Goal: Task Accomplishment & Management: Manage account settings

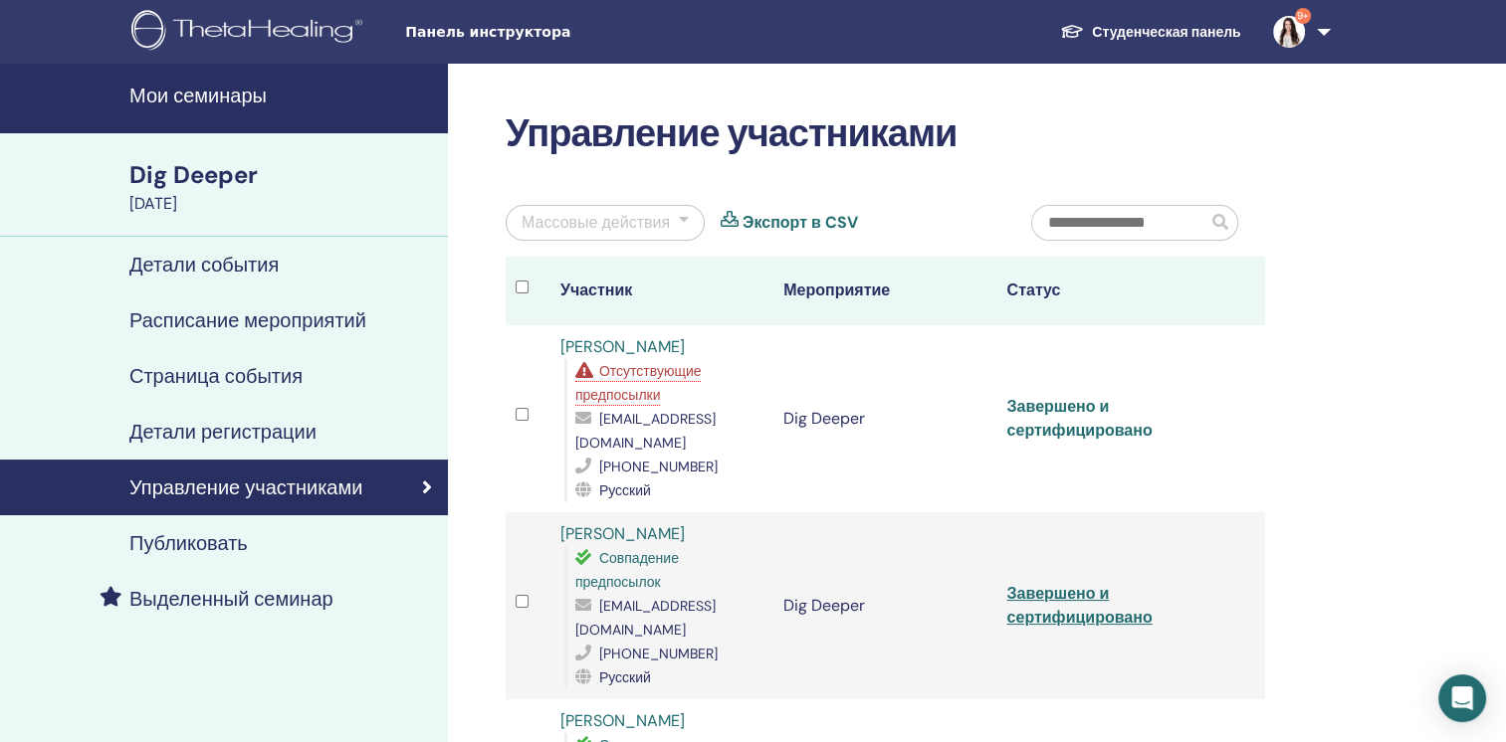
click at [1043, 396] on link "Завершено и сертифицировано" at bounding box center [1078, 418] width 145 height 45
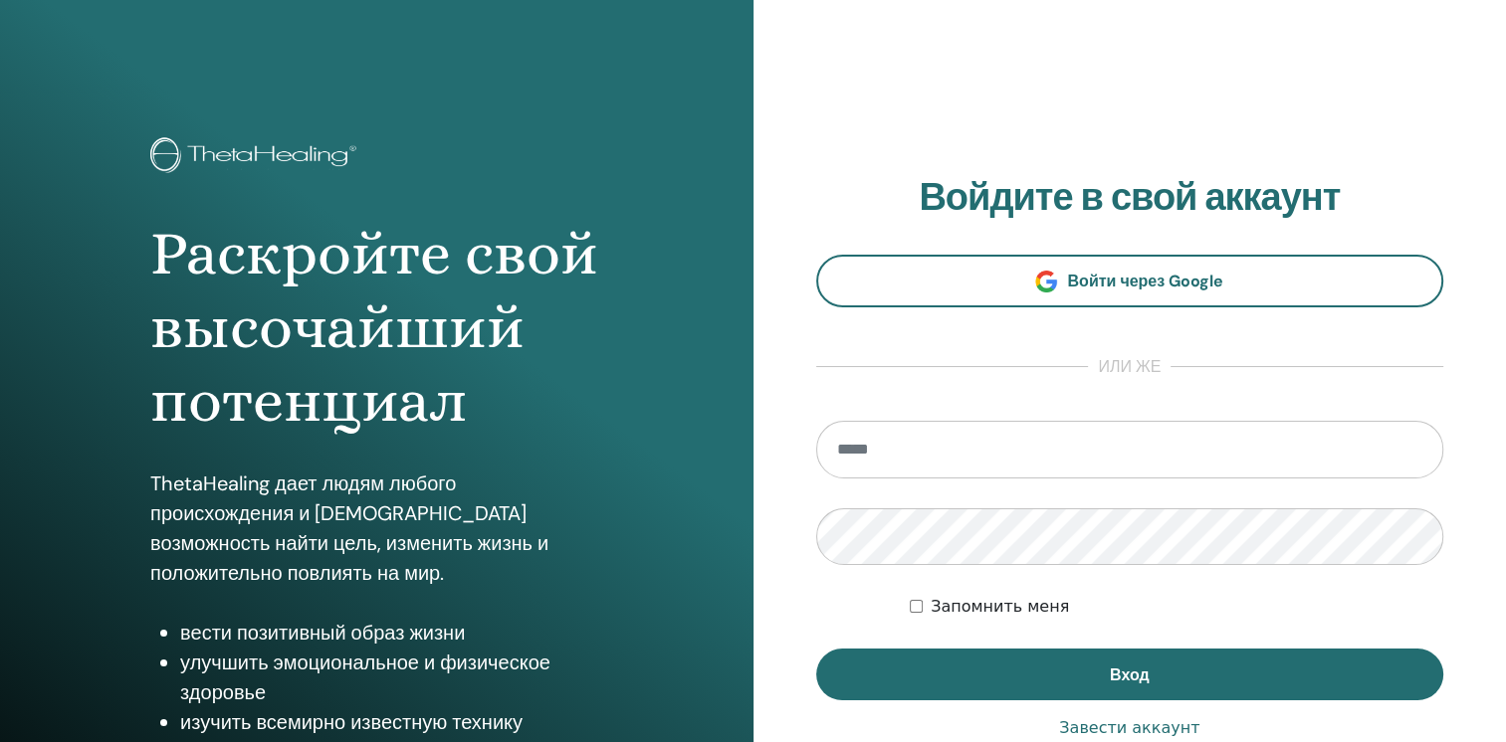
type input "**********"
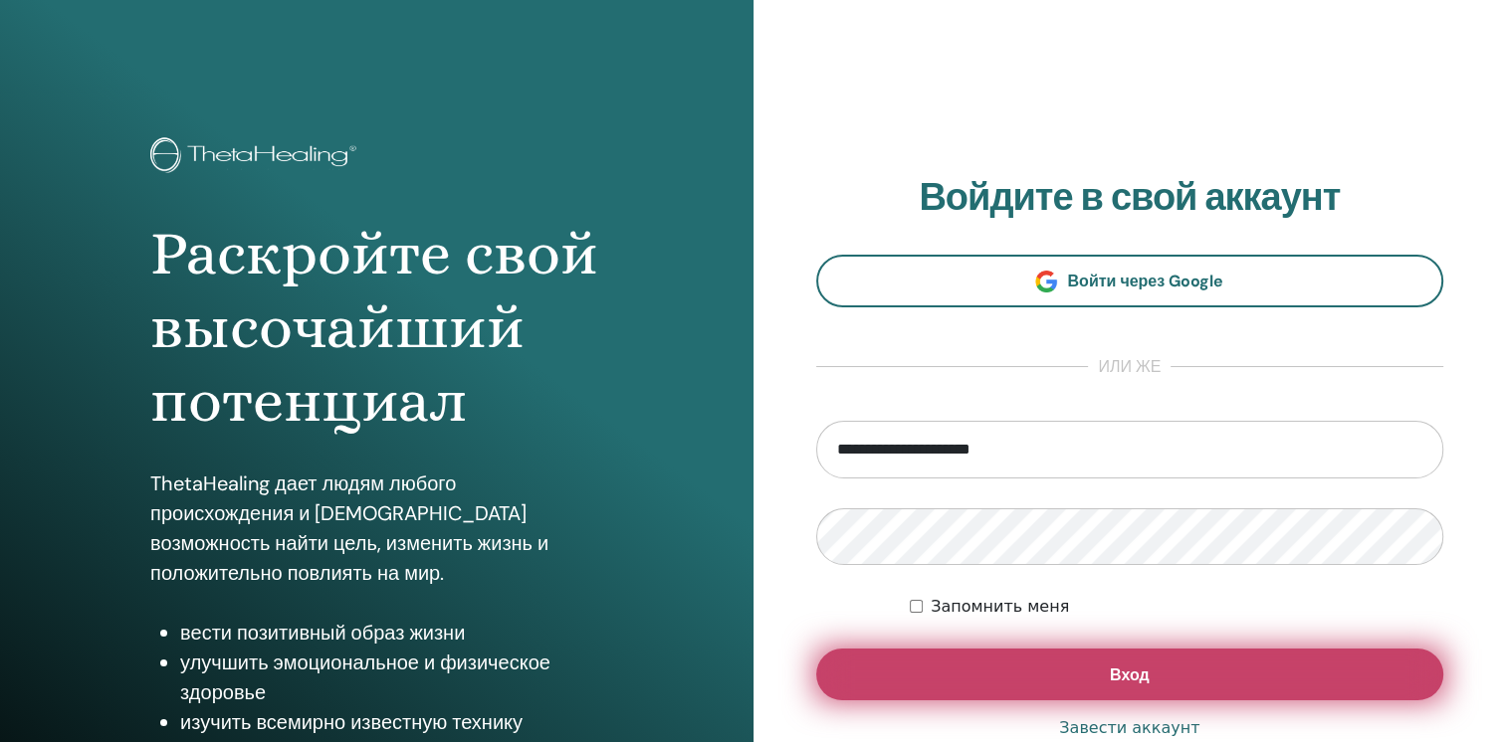
click at [1010, 677] on button "Вход" at bounding box center [1130, 675] width 628 height 52
click at [988, 675] on button "Вход" at bounding box center [1130, 675] width 628 height 52
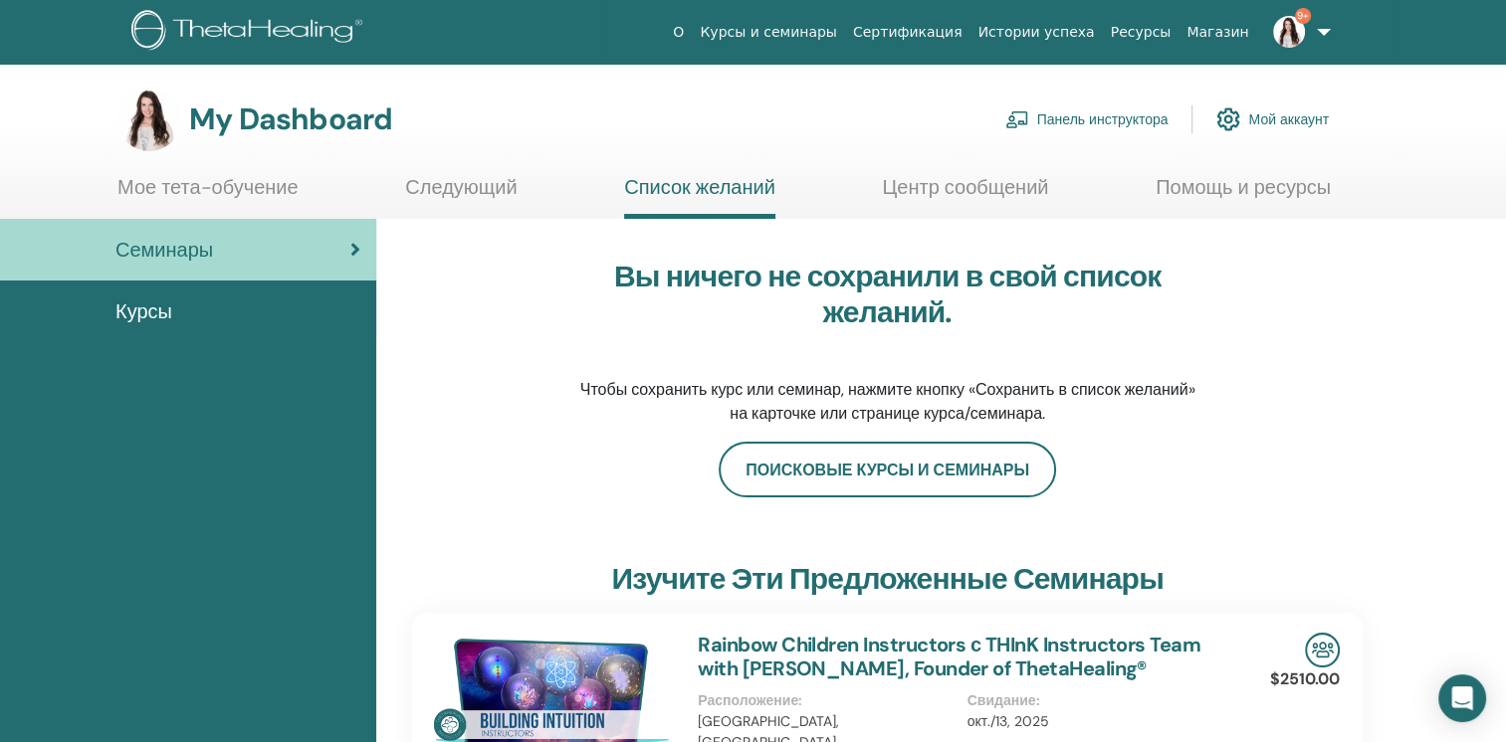
click at [1147, 121] on link "Панель инструктора" at bounding box center [1086, 120] width 163 height 44
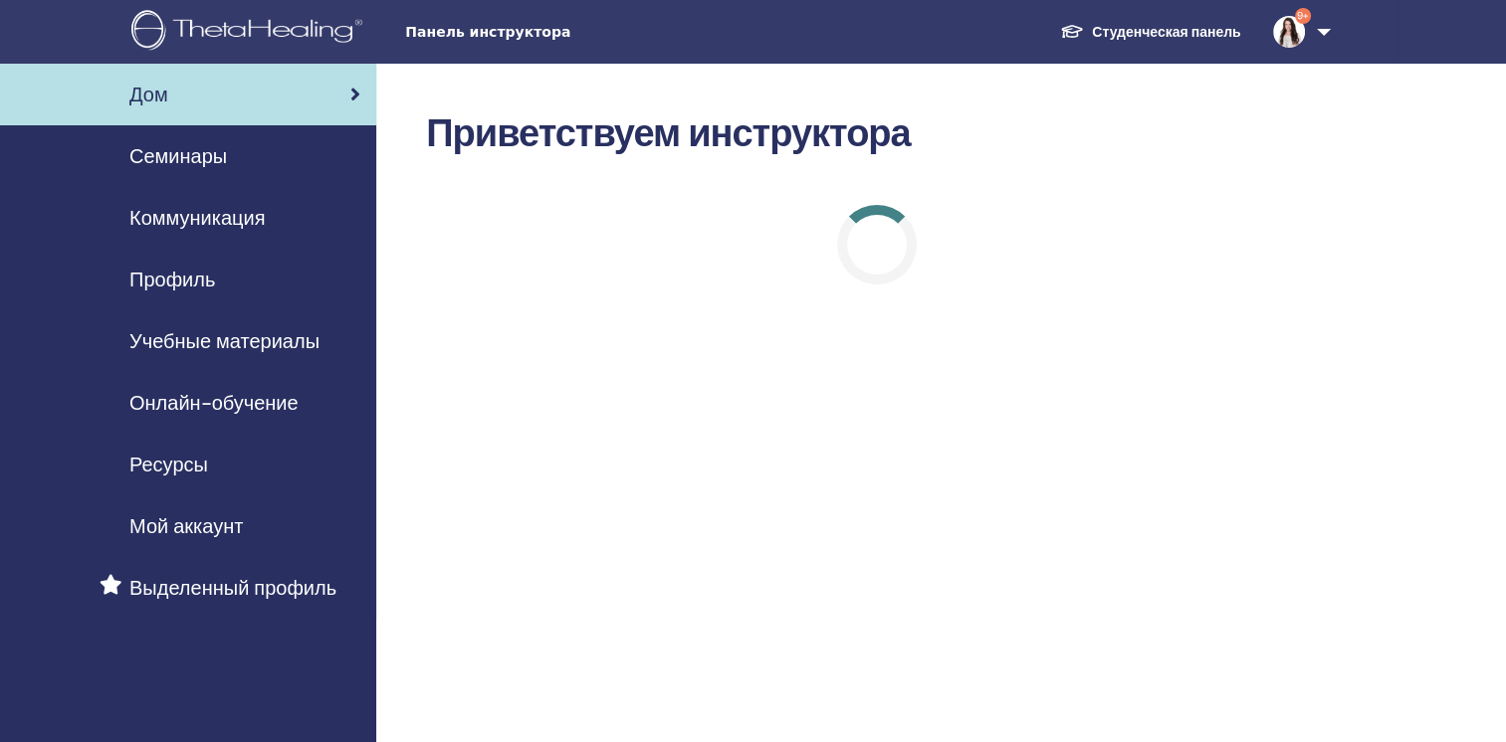
click at [203, 161] on span "Семинары" at bounding box center [178, 156] width 98 height 30
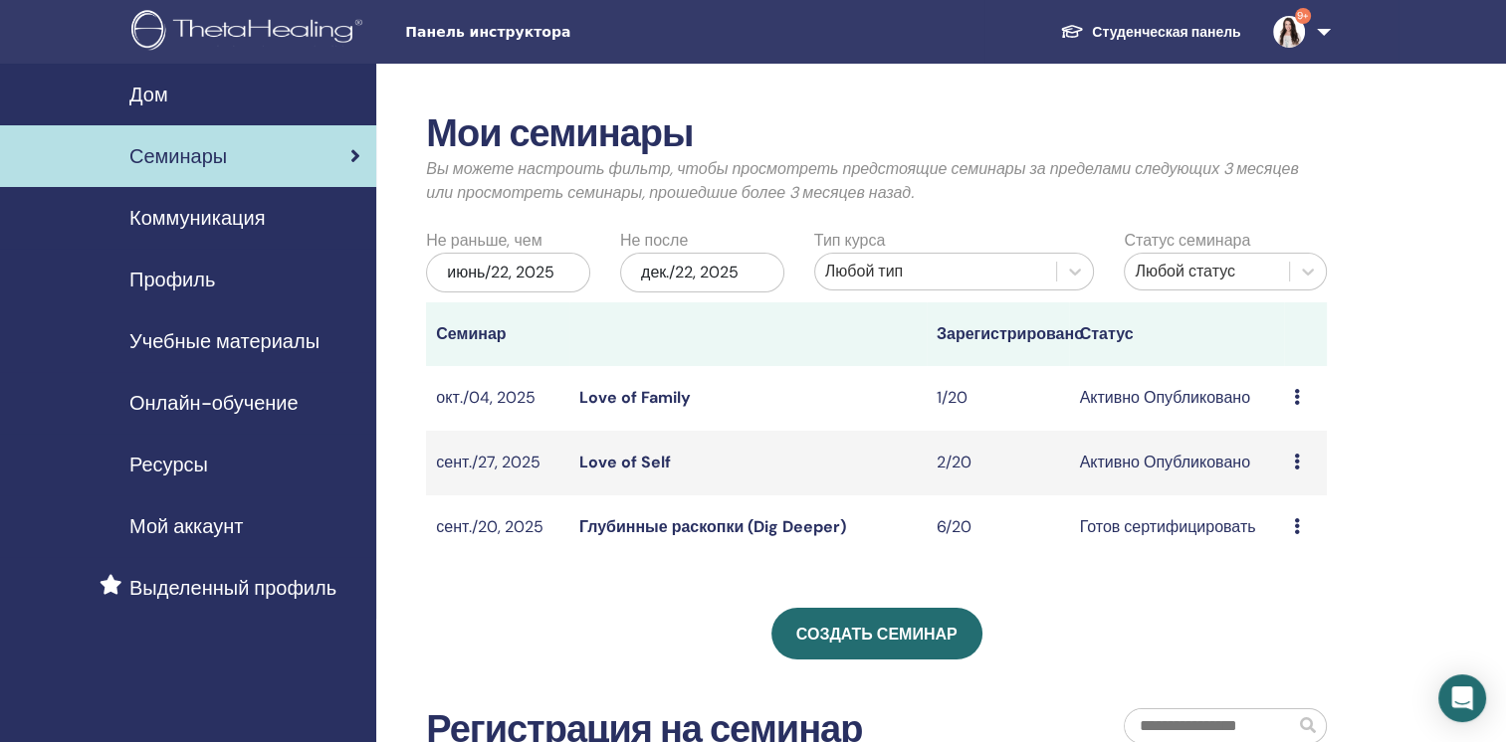
click at [621, 526] on link "Глубинные раскопки (Dig Deeper)" at bounding box center [712, 527] width 267 height 21
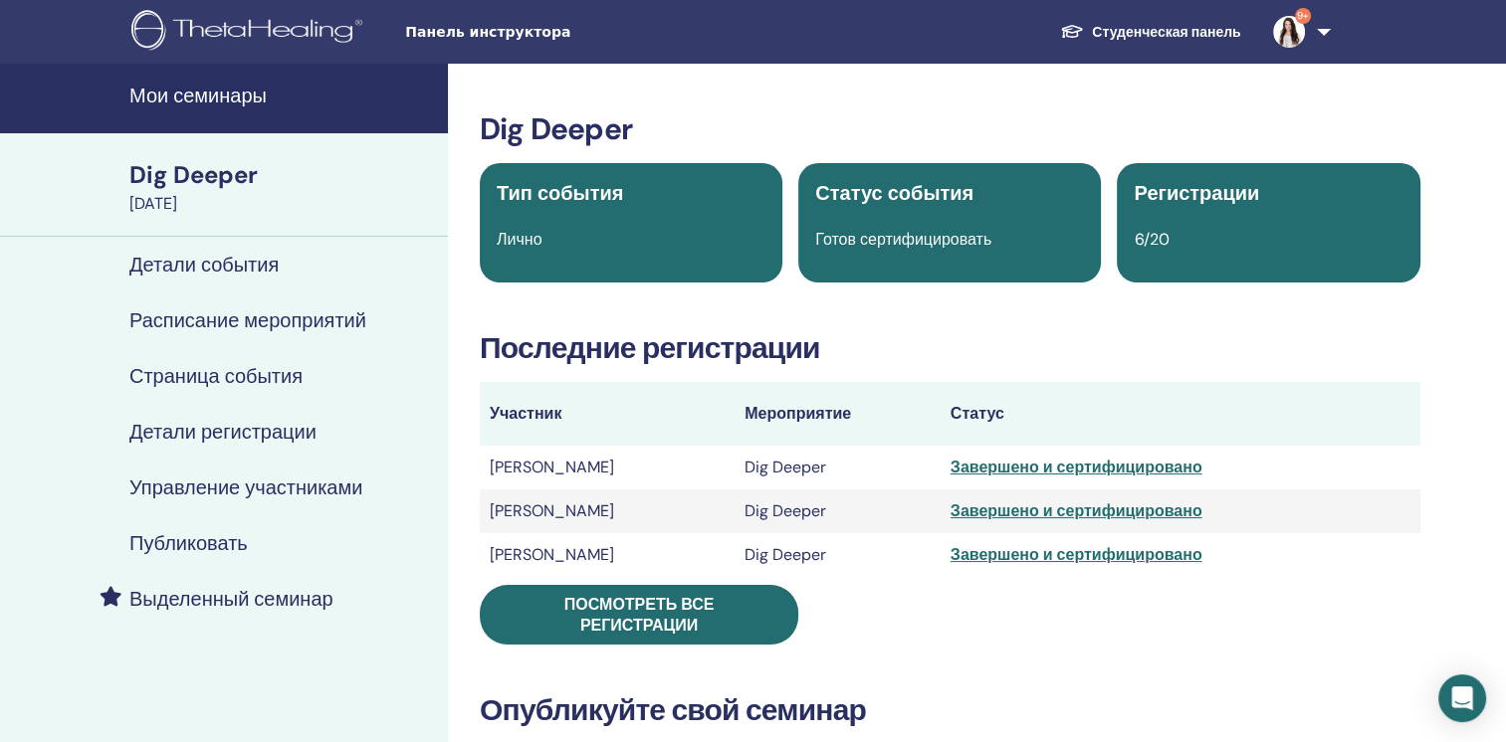
click at [1147, 469] on div "Завершено и сертифицировано" at bounding box center [1181, 468] width 460 height 24
click at [1135, 477] on div "Завершено и сертифицировано" at bounding box center [1181, 468] width 460 height 24
click at [1131, 468] on div "Завершено и сертифицировано" at bounding box center [1181, 468] width 460 height 24
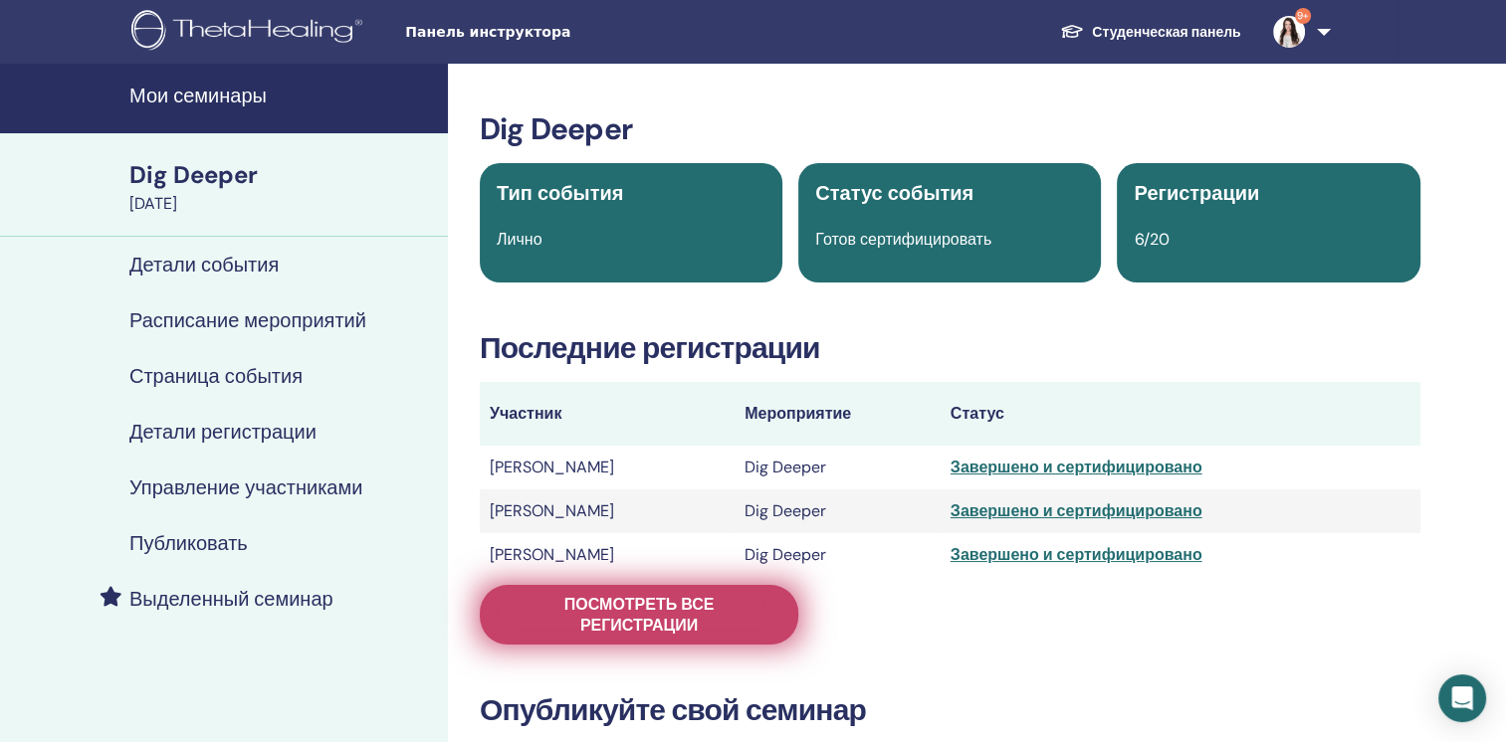
click at [761, 601] on span "Посмотреть все регистрации" at bounding box center [639, 615] width 269 height 42
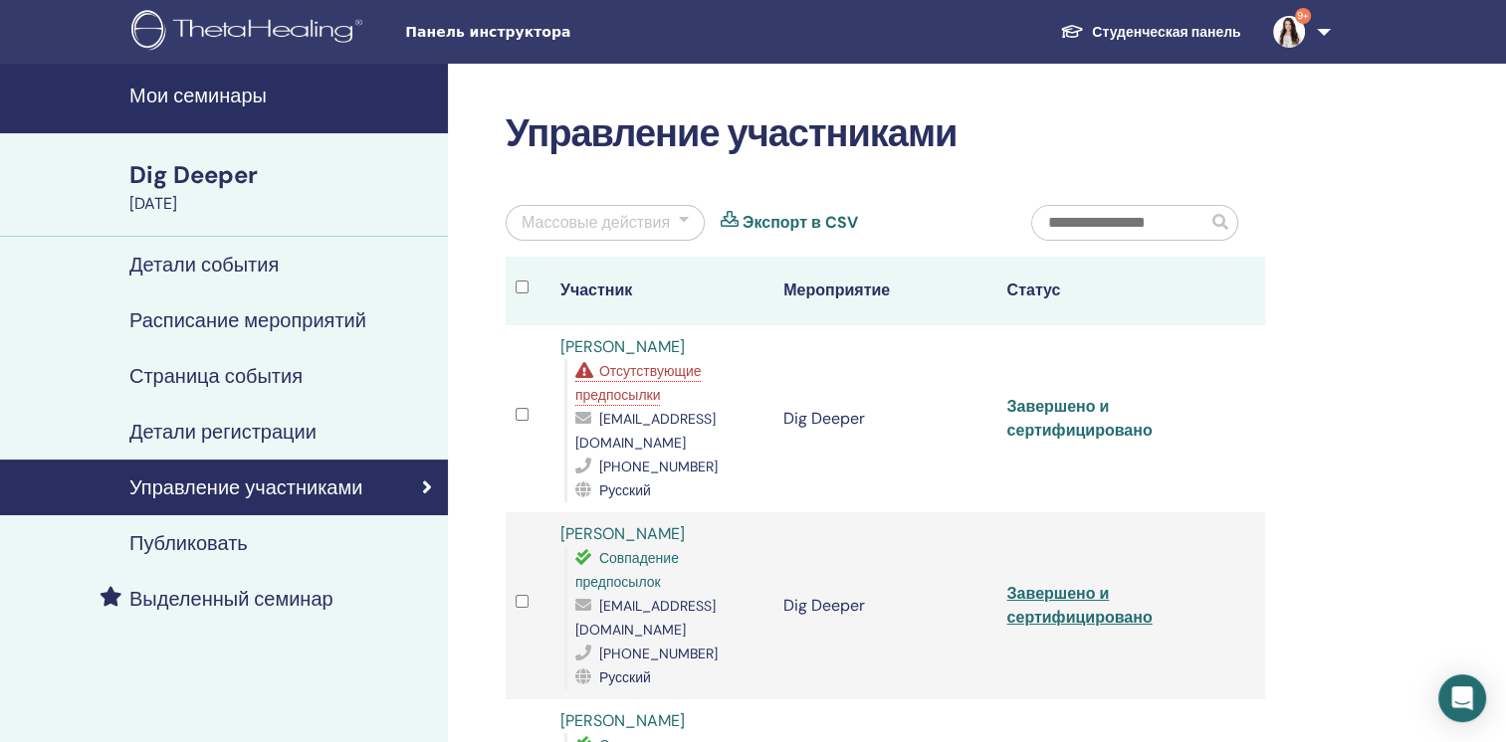
click at [1055, 420] on link "Завершено и сертифицировано" at bounding box center [1078, 418] width 145 height 45
click at [193, 104] on h4 "Мои семинары" at bounding box center [282, 96] width 307 height 24
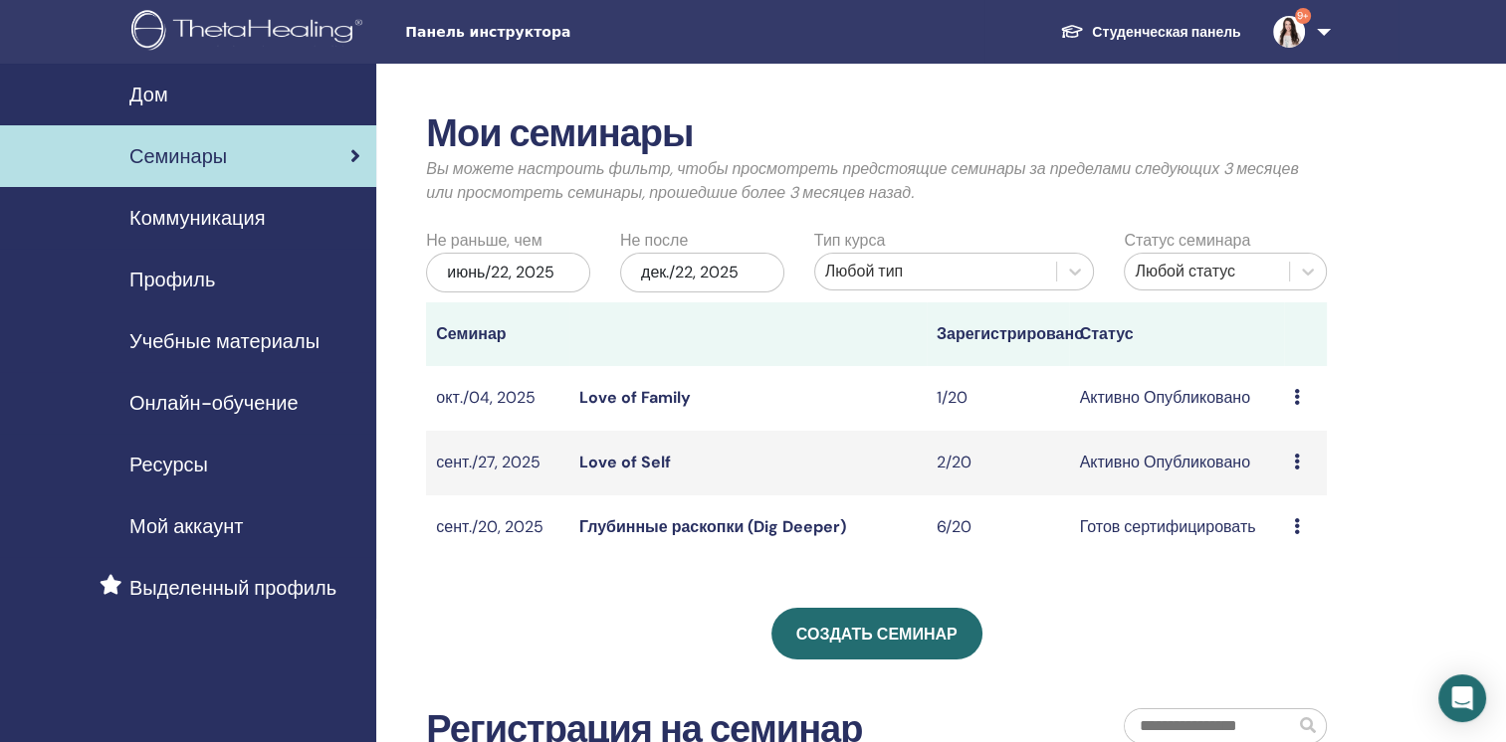
click at [646, 408] on td "Love of Family" at bounding box center [747, 398] width 357 height 65
click at [646, 473] on td "Love of Self" at bounding box center [747, 463] width 357 height 65
click at [647, 463] on link "Love of Self" at bounding box center [625, 462] width 92 height 21
